Goal: Navigation & Orientation: Find specific page/section

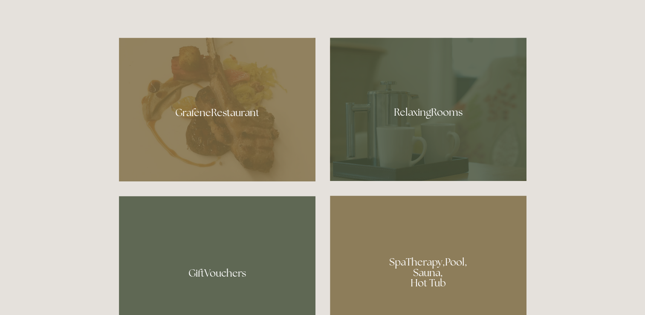
scroll to position [501, 0]
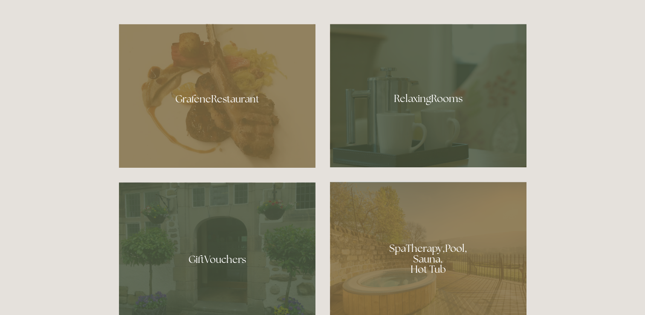
click at [446, 115] on div at bounding box center [428, 95] width 196 height 143
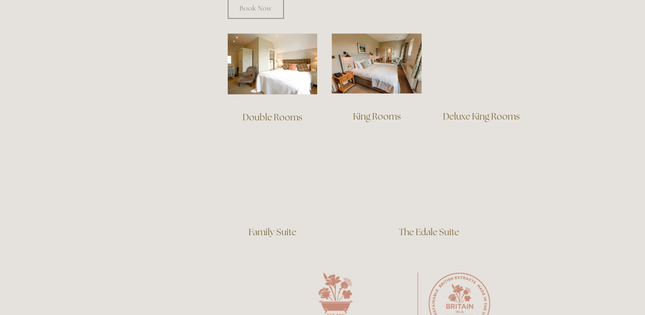
scroll to position [598, 0]
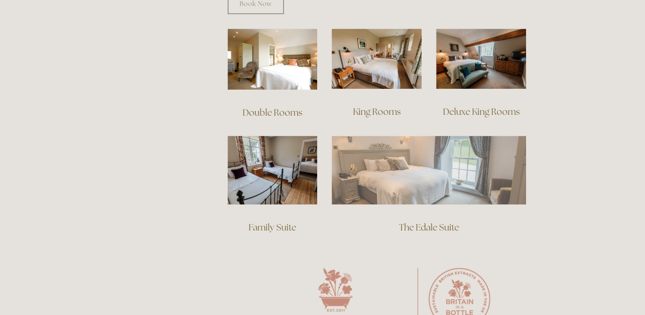
click at [476, 166] on img at bounding box center [429, 170] width 194 height 68
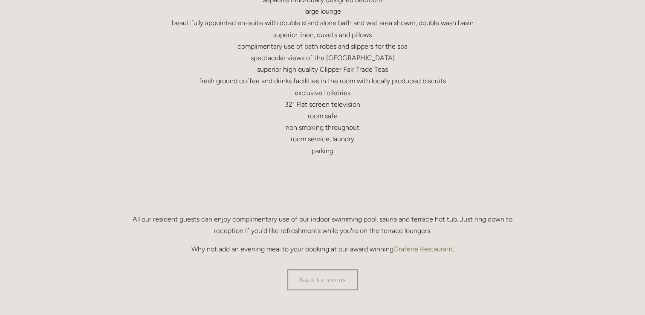
scroll to position [450, 0]
